Goal: Information Seeking & Learning: Check status

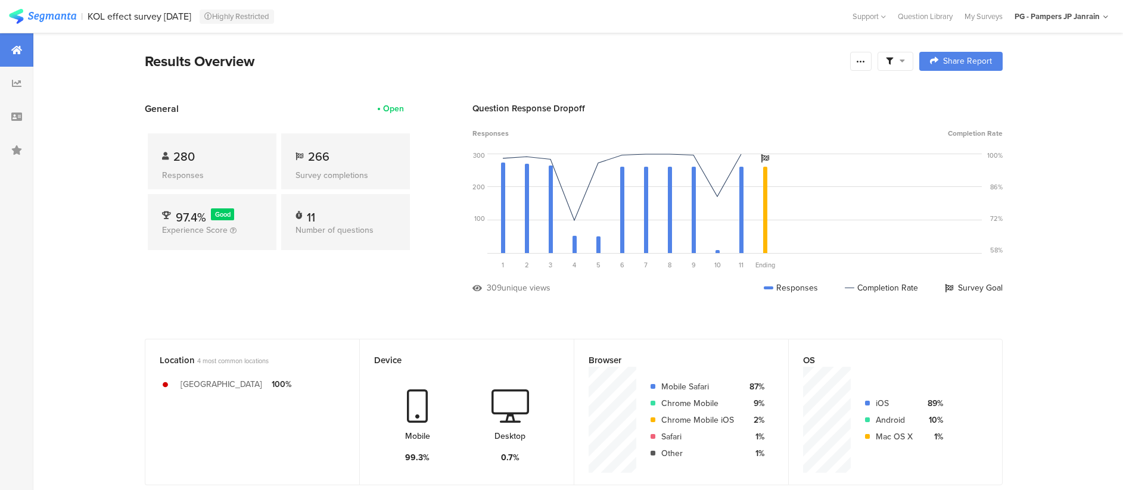
scroll to position [1260, 0]
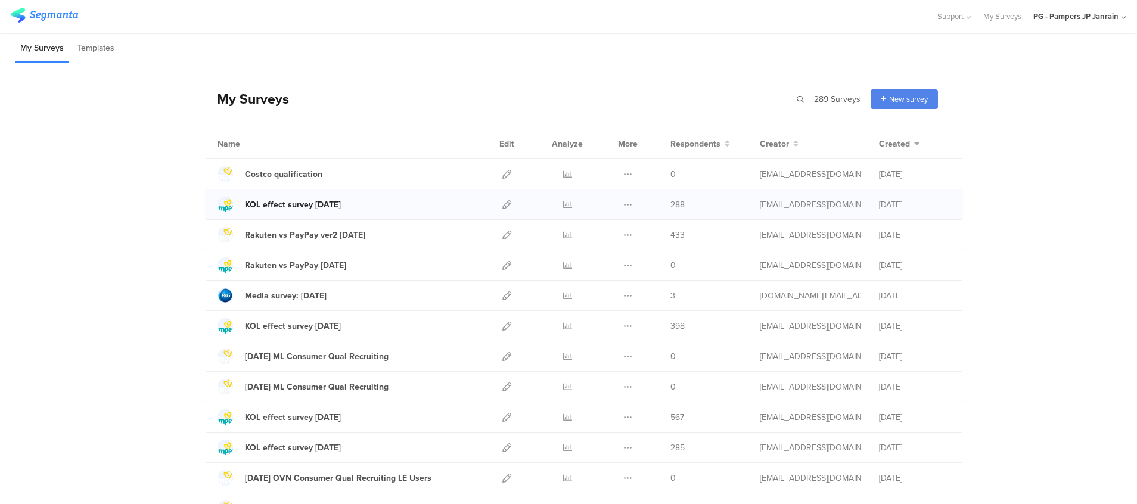
click at [311, 208] on div "KOL effect survey Sep 25" at bounding box center [293, 204] width 96 height 13
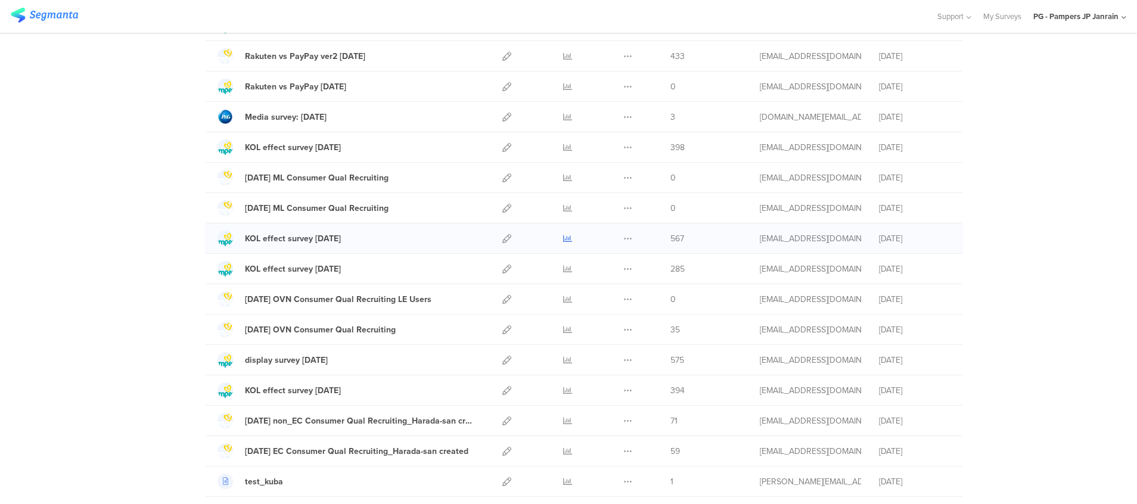
click at [563, 247] on link at bounding box center [567, 238] width 9 height 30
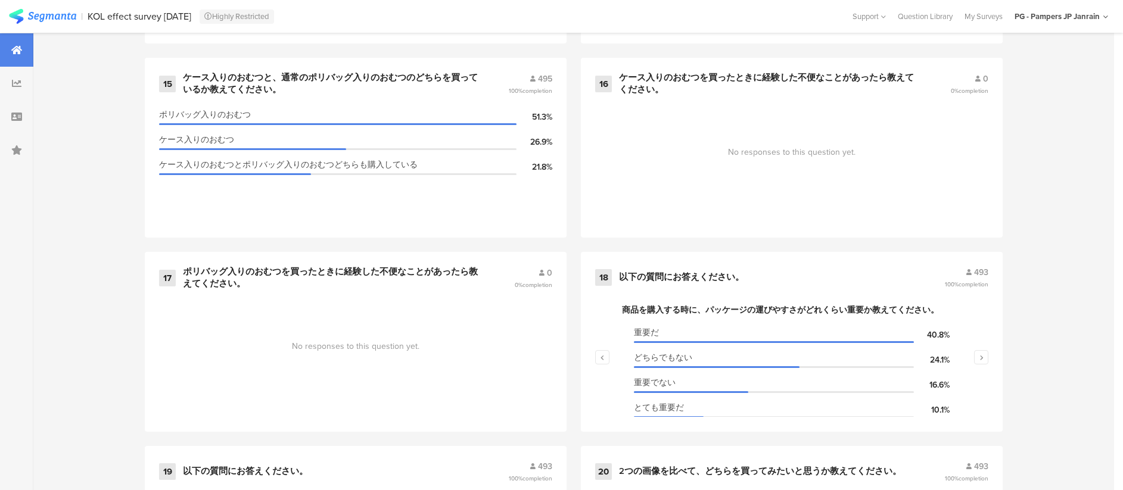
scroll to position [2146, 0]
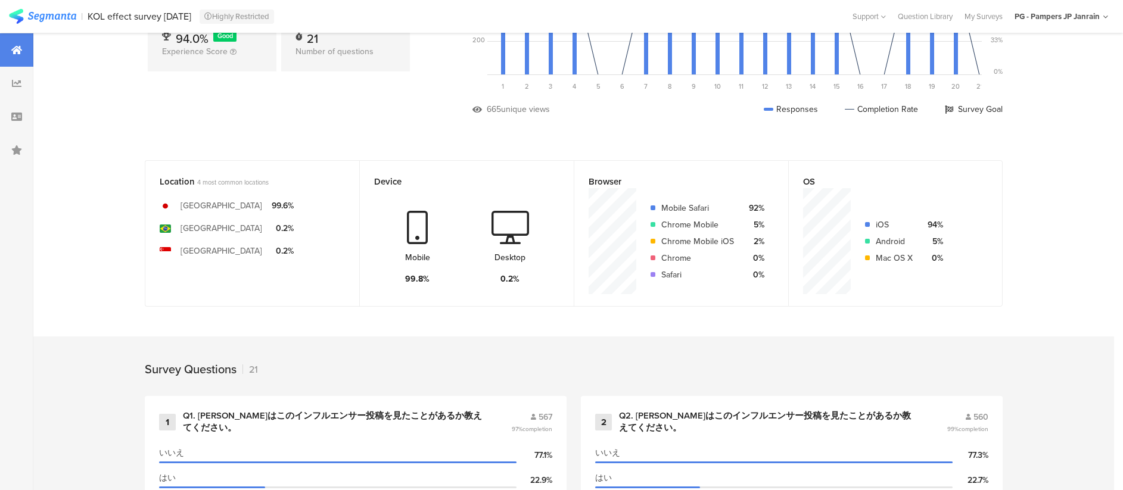
scroll to position [0, 0]
